Goal: Check status: Check status

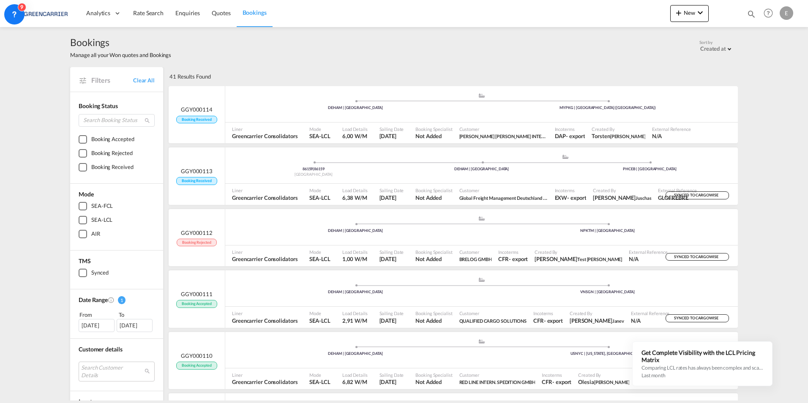
click at [244, 22] on link "Bookings" at bounding box center [255, 13] width 36 height 27
click at [199, 171] on span "GGY000113" at bounding box center [197, 171] width 32 height 8
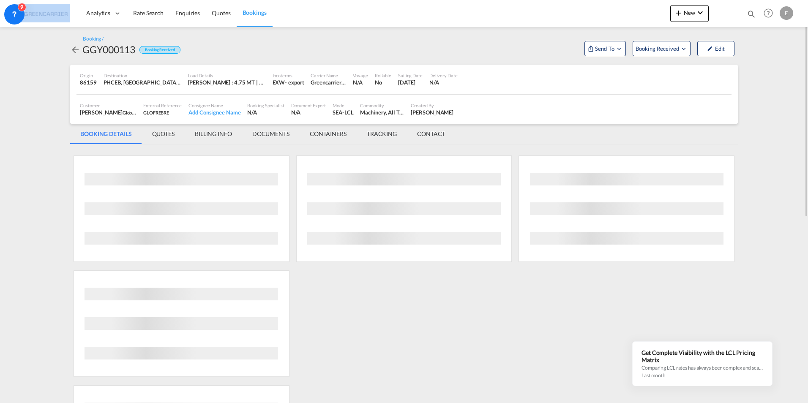
click at [119, 43] on div "GGY000113" at bounding box center [108, 50] width 53 height 14
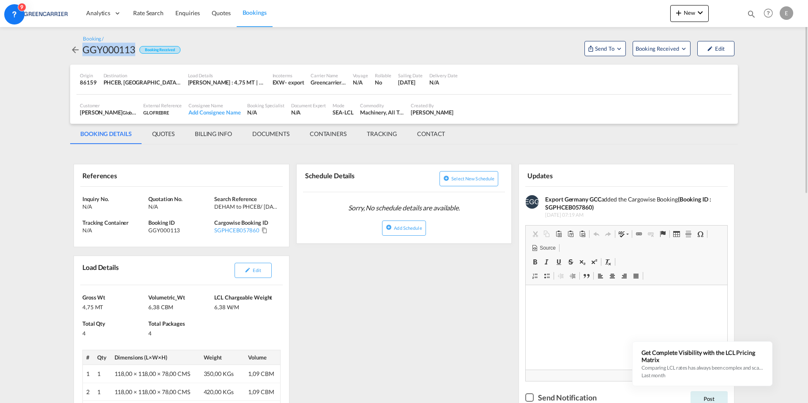
click at [119, 43] on div "GGY000113" at bounding box center [108, 50] width 53 height 14
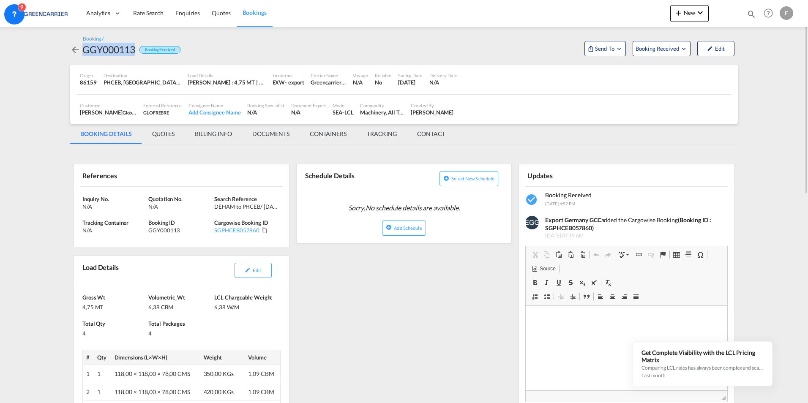
drag, startPoint x: 119, startPoint y: 42, endPoint x: 116, endPoint y: 47, distance: 5.9
click at [116, 47] on div "GGY000113" at bounding box center [108, 50] width 53 height 14
click at [684, 41] on button "Booking Received" at bounding box center [662, 48] width 58 height 15
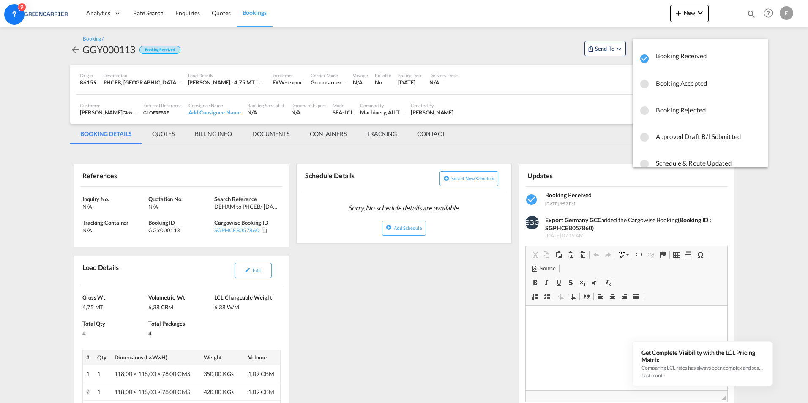
click at [548, 38] on md-backdrop at bounding box center [404, 201] width 808 height 403
